Goal: Task Accomplishment & Management: Use online tool/utility

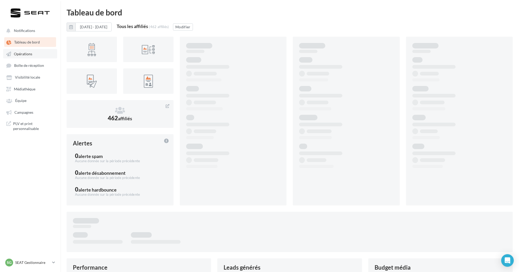
click at [33, 55] on link "Opérations" at bounding box center [30, 53] width 54 height 9
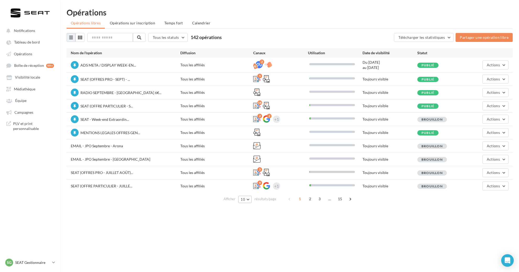
click at [248, 197] on button "10" at bounding box center [244, 199] width 13 height 7
click at [255, 225] on button "50" at bounding box center [256, 227] width 37 height 9
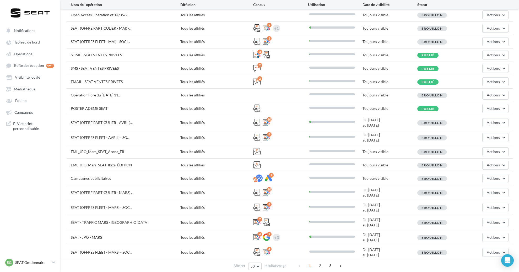
scroll to position [266, 0]
click at [499, 234] on button "Actions" at bounding box center [495, 238] width 26 height 9
click at [470, 181] on button "Editer" at bounding box center [482, 185] width 52 height 14
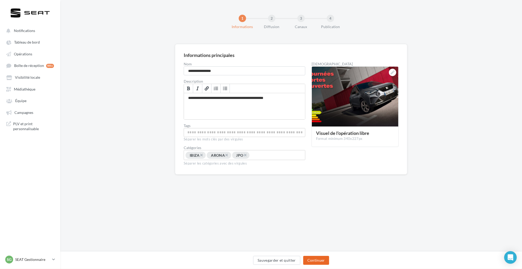
click at [323, 262] on button "Continuer" at bounding box center [316, 260] width 26 height 9
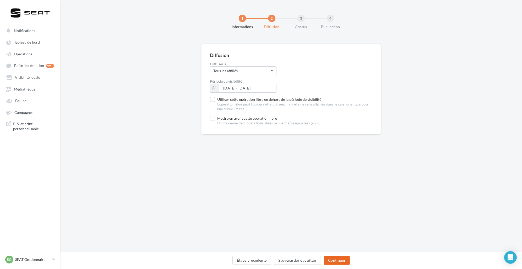
click at [341, 261] on button "Continuer" at bounding box center [337, 260] width 26 height 9
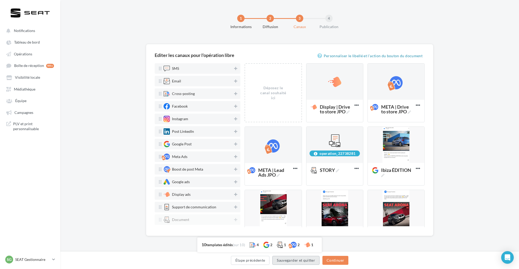
click at [294, 263] on button "Sauvegarder et quitter" at bounding box center [295, 260] width 47 height 9
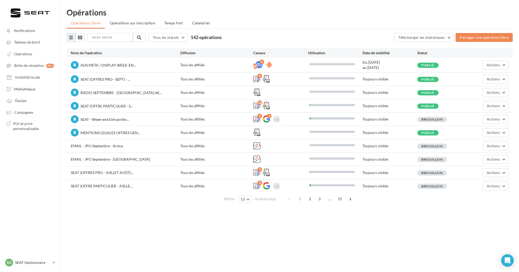
click at [233, 206] on div "Opérations Opérations libres Opérations sur inscription Temps fort Calendrier T…" at bounding box center [289, 107] width 459 height 199
click at [250, 198] on button "10" at bounding box center [244, 199] width 13 height 7
click at [249, 223] on button "50" at bounding box center [256, 227] width 37 height 9
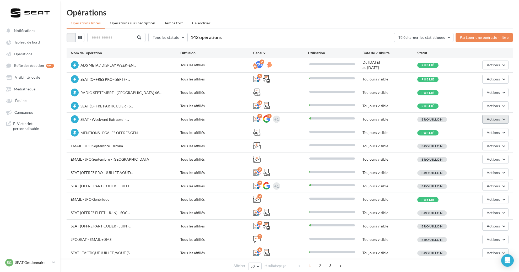
click at [489, 119] on span "Actions" at bounding box center [493, 119] width 13 height 4
click at [476, 128] on button "Editer" at bounding box center [481, 132] width 56 height 14
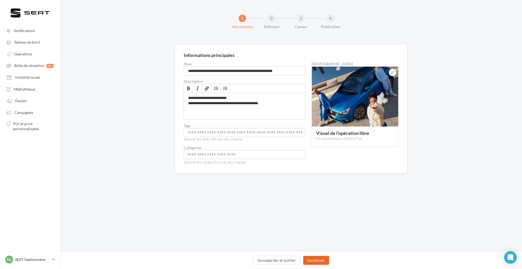
click at [315, 257] on button "Continuer" at bounding box center [316, 260] width 26 height 9
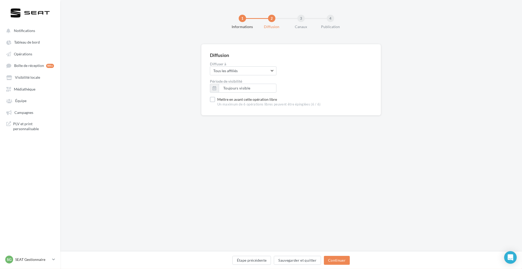
click at [346, 255] on div "Étape précédente Sauvegarder et quitter Continuer" at bounding box center [291, 260] width 462 height 18
click at [344, 261] on button "Continuer" at bounding box center [337, 260] width 26 height 9
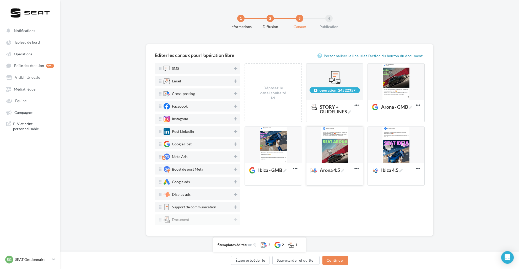
click at [324, 184] on div "Arona 4:5" at bounding box center [334, 174] width 57 height 22
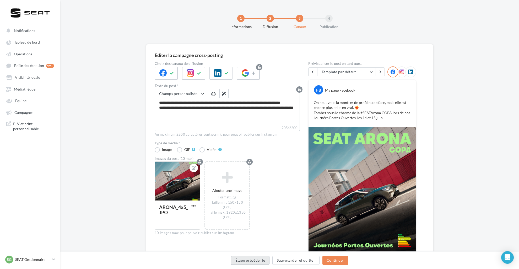
click at [257, 259] on button "Étape précédente" at bounding box center [250, 260] width 39 height 9
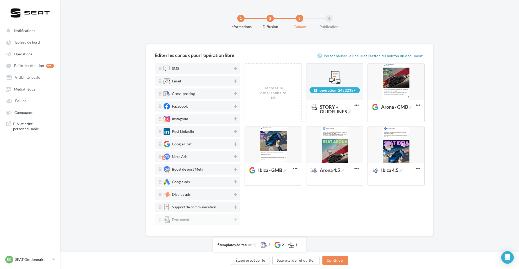
click at [291, 203] on div "Déposez le canal souhaité ici operation_24522357 STORY + GUIDELINES Supprimer A…" at bounding box center [335, 145] width 180 height 164
click at [323, 217] on div "Déposez le canal souhaité ici operation_24522357 STORY + GUIDELINES Supprimer A…" at bounding box center [335, 145] width 180 height 164
